Goal: Find specific page/section: Find specific page/section

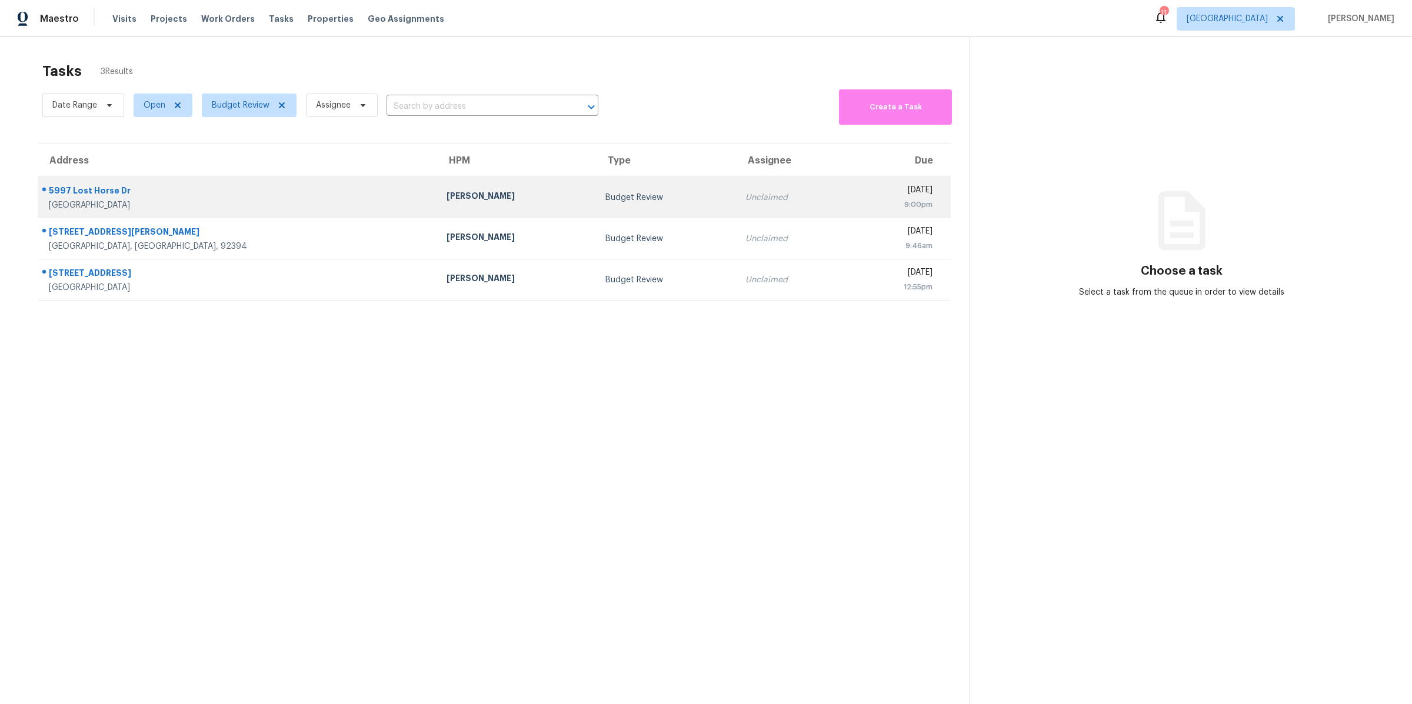
click at [263, 188] on div "5997 Lost Horse Dr" at bounding box center [238, 192] width 379 height 15
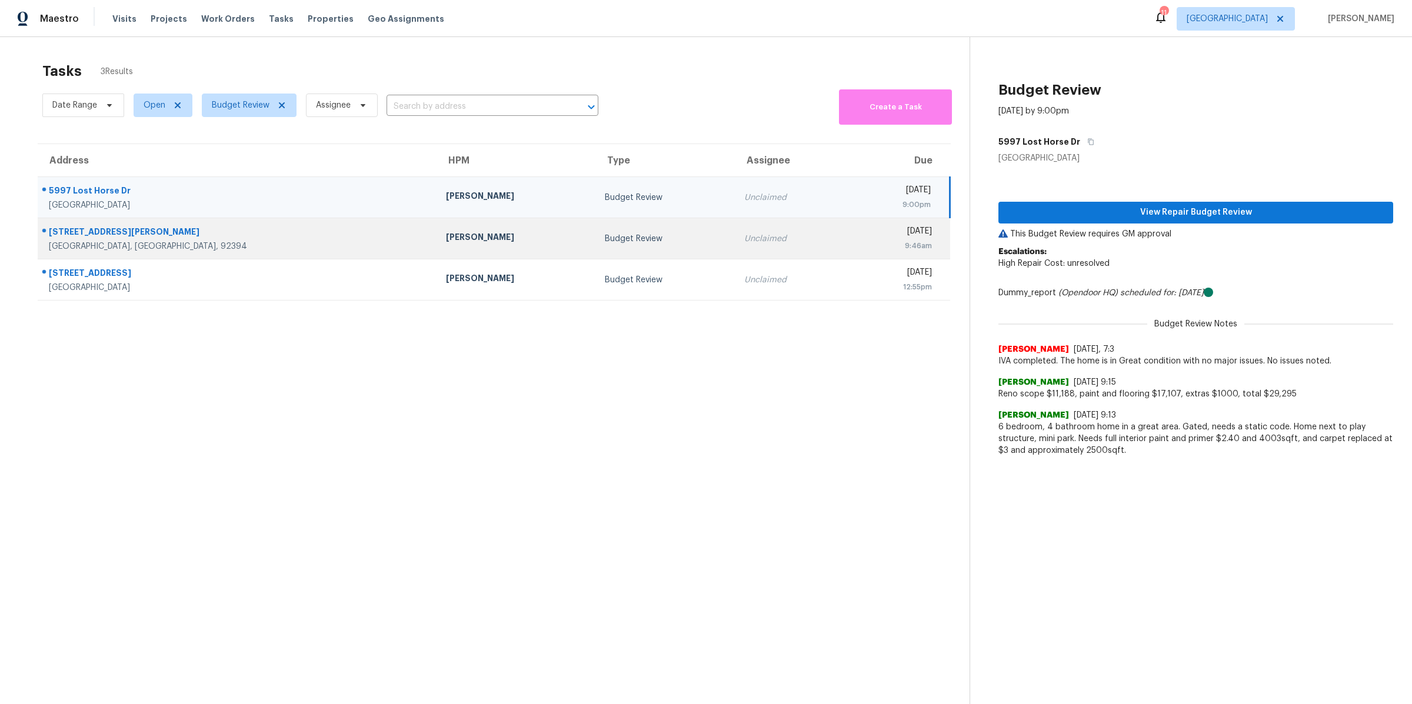
click at [260, 244] on div "[GEOGRAPHIC_DATA], [GEOGRAPHIC_DATA], 92394" at bounding box center [238, 247] width 378 height 12
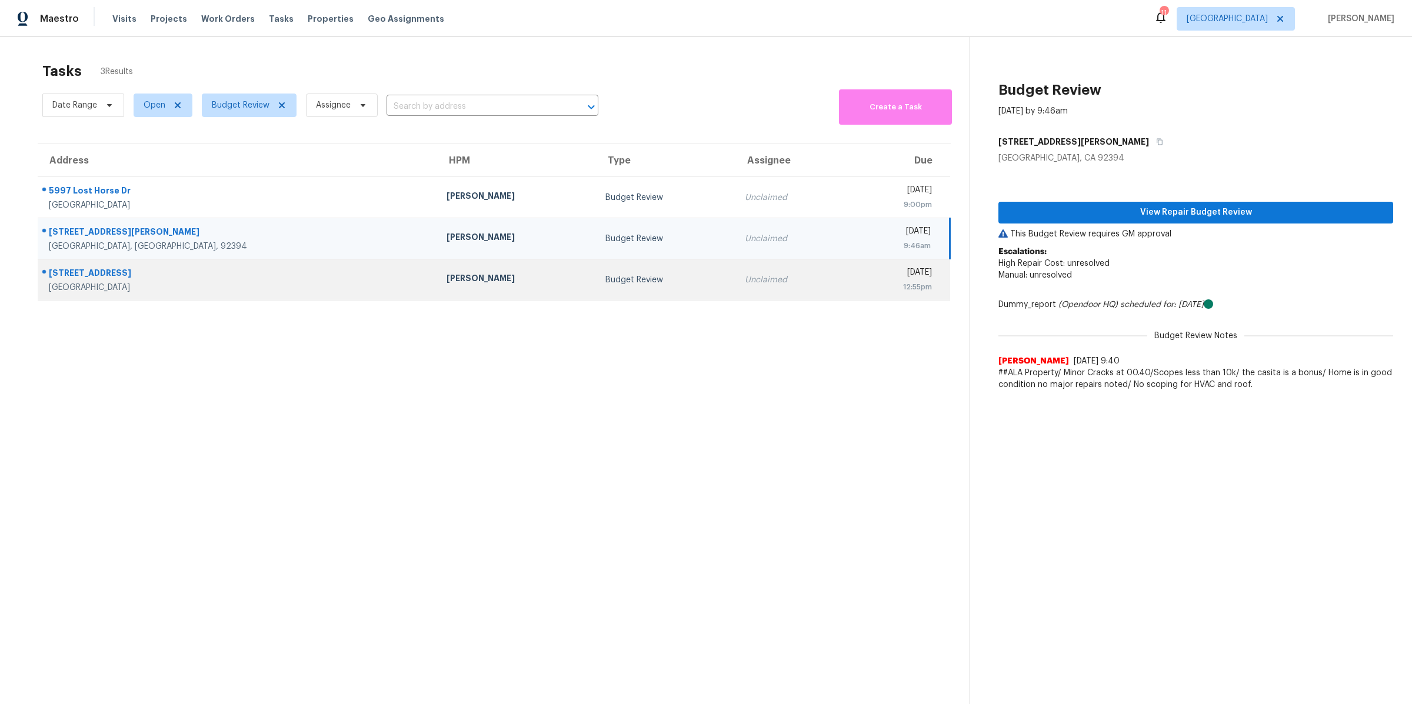
click at [244, 281] on div "[STREET_ADDRESS]" at bounding box center [238, 280] width 379 height 26
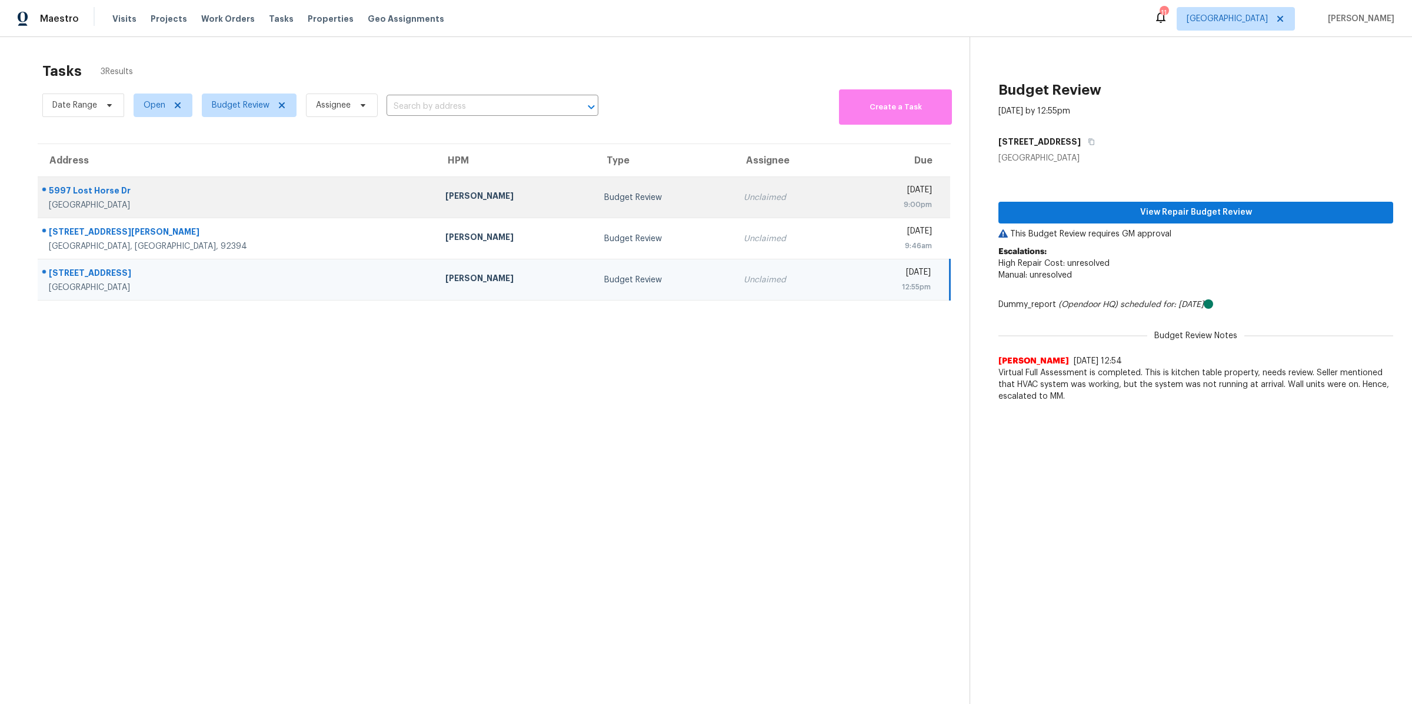
click at [241, 201] on div "[GEOGRAPHIC_DATA]" at bounding box center [238, 205] width 378 height 12
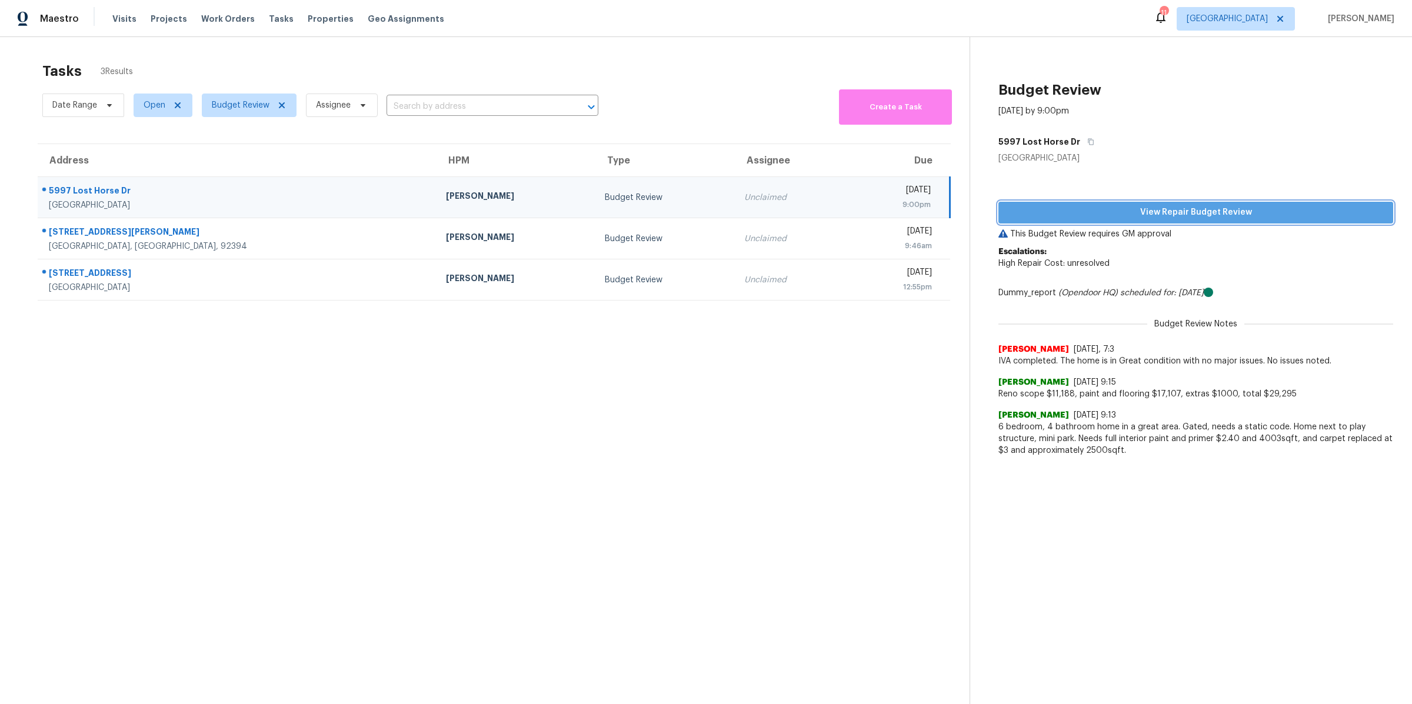
click at [1173, 212] on span "View Repair Budget Review" at bounding box center [1196, 212] width 376 height 15
